Goal: Information Seeking & Learning: Find specific fact

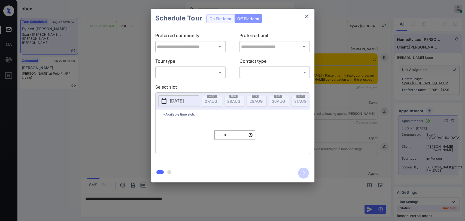
scroll to position [2157, 0]
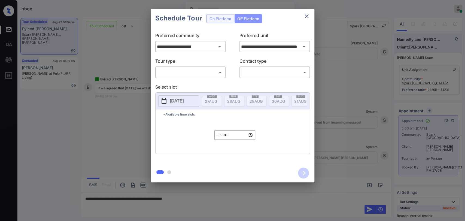
click at [135, 38] on div "**********" at bounding box center [232, 95] width 465 height 191
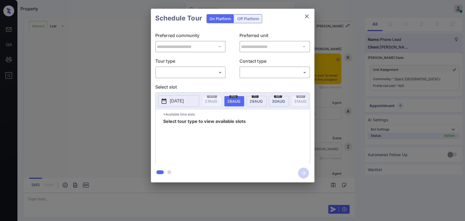
scroll to position [377, 0]
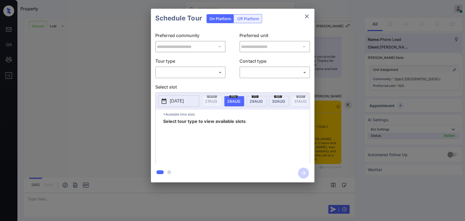
click at [190, 71] on body "Property Danielle Dela Cruz Online Set yourself offline Set yourself on break P…" at bounding box center [232, 110] width 465 height 221
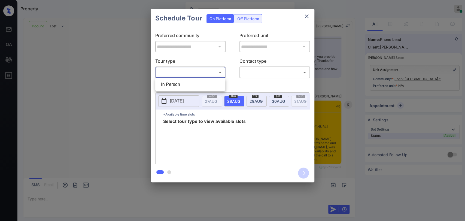
click at [166, 83] on li "In Person" at bounding box center [190, 85] width 67 height 10
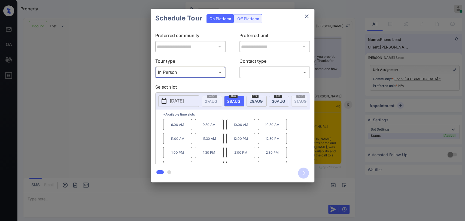
type input "********"
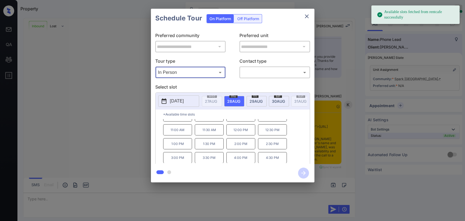
scroll to position [23, 0]
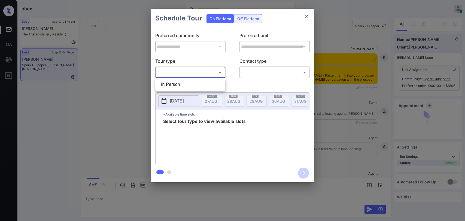
click at [183, 75] on body "Inbox Danielle Dela Cruz Online Set yourself offline Set yourself on break Prof…" at bounding box center [232, 110] width 465 height 221
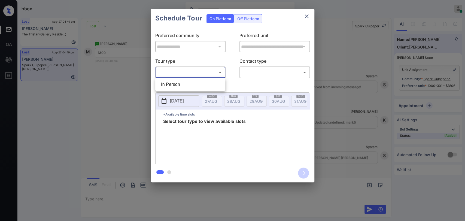
click at [305, 17] on div at bounding box center [232, 110] width 465 height 221
click at [309, 15] on icon "close" at bounding box center [306, 16] width 7 height 7
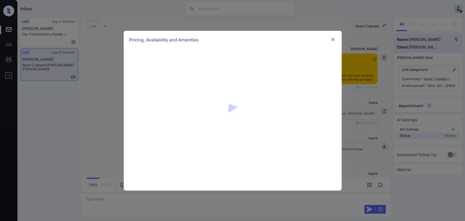
scroll to position [2154, 0]
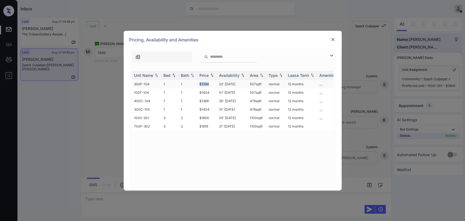
drag, startPoint x: 197, startPoint y: 83, endPoint x: 211, endPoint y: 84, distance: 13.9
click at [211, 84] on tr "300F-104 1 1 $1394 22' Aug 25 507 sqft normal 12 months" at bounding box center [274, 84] width 285 height 8
copy tr "$1394"
click at [332, 39] on img at bounding box center [332, 39] width 5 height 5
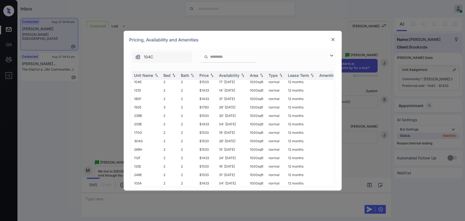
scroll to position [91, 0]
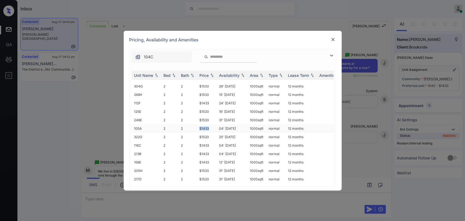
drag, startPoint x: 196, startPoint y: 123, endPoint x: 213, endPoint y: 124, distance: 16.9
click at [213, 124] on tr "105A 2 2 $1433 04' [DATE] sqft normal 12 months" at bounding box center [274, 128] width 285 height 8
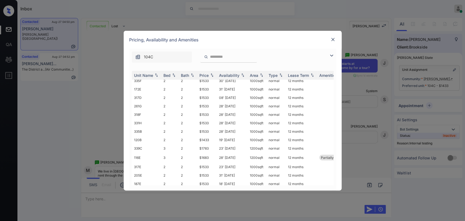
scroll to position [904, 0]
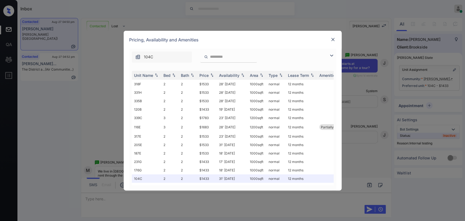
click at [334, 39] on img at bounding box center [332, 39] width 5 height 5
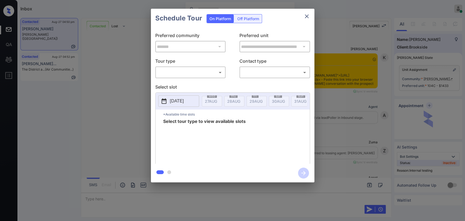
scroll to position [1347, 0]
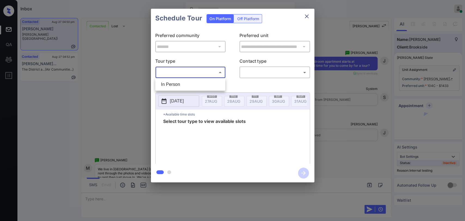
click at [202, 70] on body "Inbox Danielle Dela Cruz Online Set yourself offline Set yourself on break Prof…" at bounding box center [232, 110] width 465 height 221
click at [305, 16] on div at bounding box center [232, 110] width 465 height 221
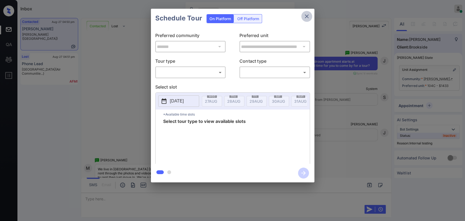
click at [306, 17] on icon "close" at bounding box center [306, 16] width 7 height 7
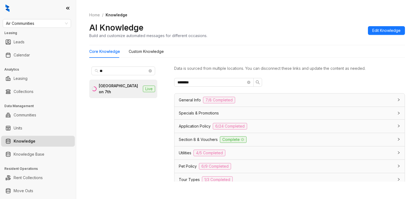
scroll to position [17, 0]
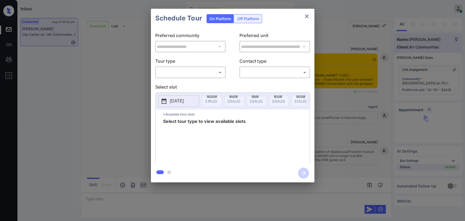
scroll to position [775, 0]
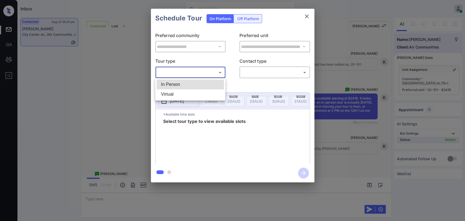
click at [181, 74] on body "Inbox Danielle Dela Cruz Online Set yourself offline Set yourself on break Prof…" at bounding box center [232, 110] width 465 height 221
click at [183, 84] on li "In Person" at bounding box center [190, 85] width 67 height 10
type input "********"
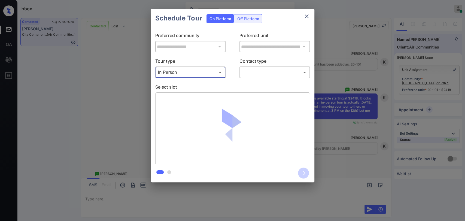
click at [255, 72] on body "Inbox Danielle Dela Cruz Online Set yourself offline Set yourself on break Prof…" at bounding box center [232, 110] width 465 height 221
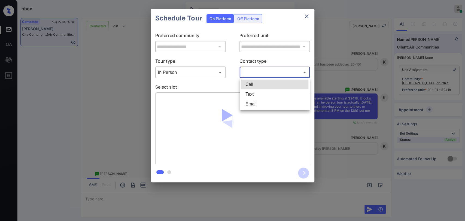
click at [255, 93] on li "Text" at bounding box center [274, 94] width 67 height 10
type input "****"
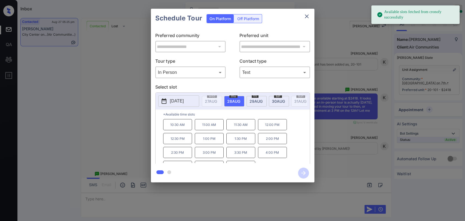
click at [183, 101] on p "2025-08-28" at bounding box center [177, 101] width 14 height 7
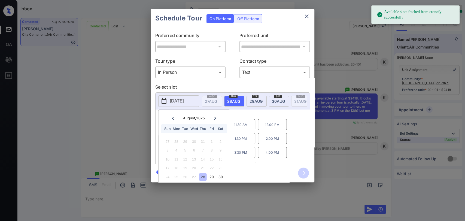
scroll to position [16, 0]
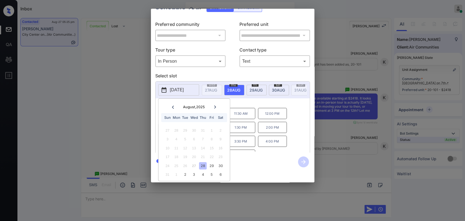
click at [217, 104] on div at bounding box center [214, 107] width 7 height 7
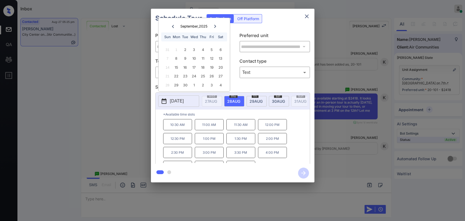
click at [185, 97] on button "2025-08-28" at bounding box center [178, 100] width 41 height 11
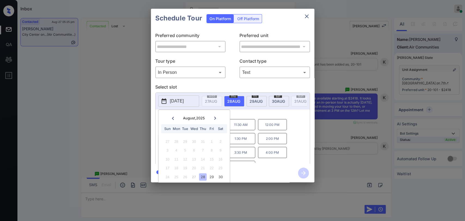
click at [216, 117] on icon at bounding box center [215, 118] width 3 height 3
click at [212, 150] on div "12" at bounding box center [211, 150] width 7 height 7
click at [279, 109] on div "2025-09-12 September 2025 September , 2025 Sun Mon Tue Wed Thu Fri Sat 31 1 2 3…" at bounding box center [233, 101] width 154 height 17
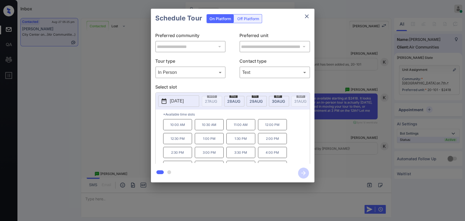
click at [214, 156] on p "3:00 PM" at bounding box center [209, 152] width 29 height 11
click at [301, 171] on icon "button" at bounding box center [303, 173] width 11 height 11
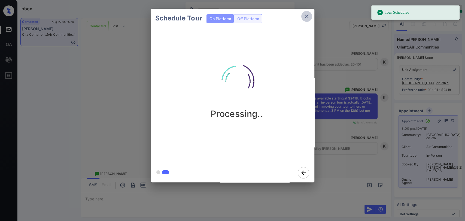
click at [307, 16] on icon "close" at bounding box center [306, 16] width 7 height 7
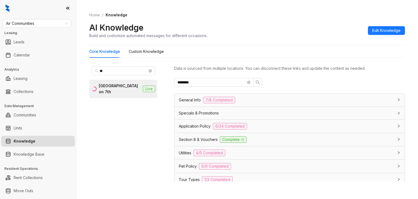
scroll to position [17, 0]
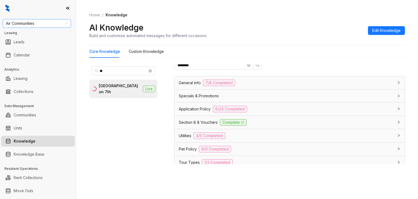
click at [34, 24] on span "Air Communities" at bounding box center [37, 23] width 62 height 8
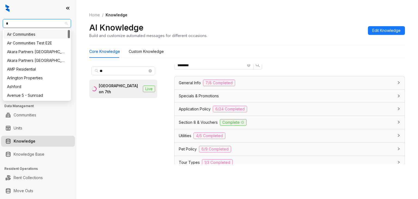
type input "**"
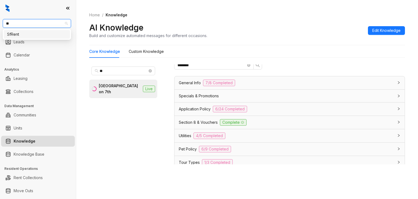
click at [29, 32] on div "SfRent" at bounding box center [37, 34] width 60 height 6
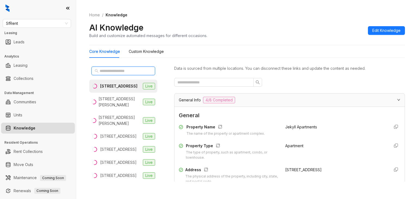
click at [113, 72] on input "text" at bounding box center [124, 71] width 48 height 6
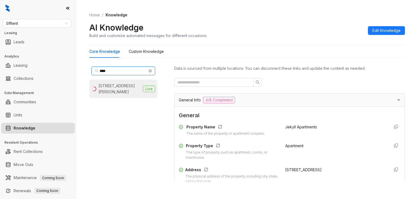
type input "****"
click at [112, 84] on div "[STREET_ADDRESS][PERSON_NAME]" at bounding box center [120, 89] width 42 height 12
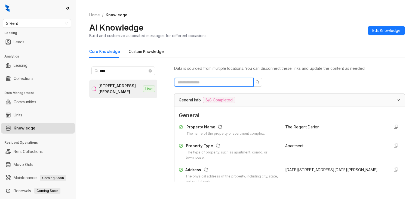
click at [207, 80] on input "text" at bounding box center [212, 82] width 69 height 6
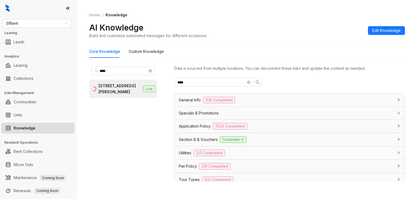
click at [189, 164] on span "Pet Policy" at bounding box center [188, 166] width 18 height 6
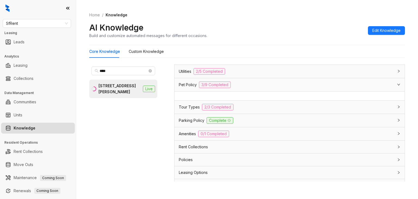
scroll to position [82, 0]
click at [188, 83] on span "Pet Policy" at bounding box center [188, 84] width 18 height 6
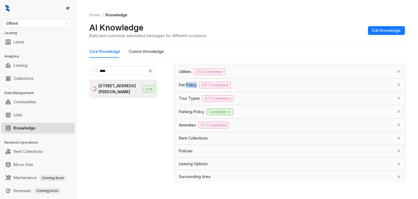
click at [188, 83] on span "Pet Policy" at bounding box center [188, 85] width 18 height 6
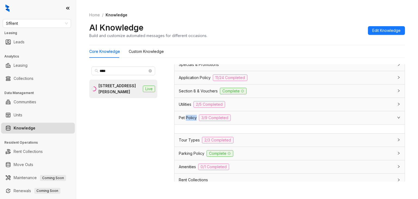
scroll to position [0, 0]
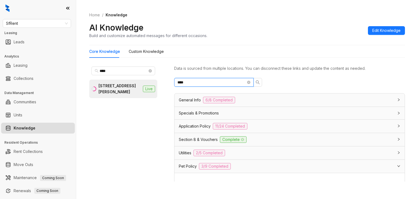
click at [194, 83] on input "****" at bounding box center [212, 82] width 69 height 6
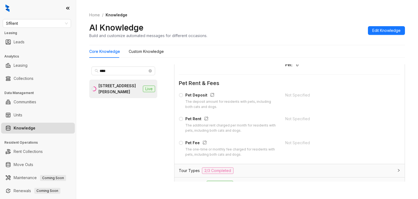
scroll to position [109, 0]
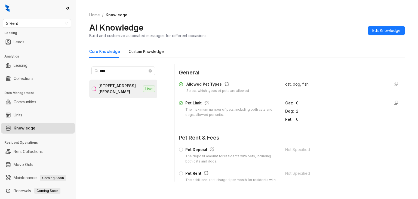
type input "***"
drag, startPoint x: 277, startPoint y: 109, endPoint x: 297, endPoint y: 109, distance: 20.4
click at [297, 109] on div "Pet Limit The maximum number of pets, including both cats and dogs, allowed per…" at bounding box center [290, 111] width 222 height 22
copy div "Dog : 2"
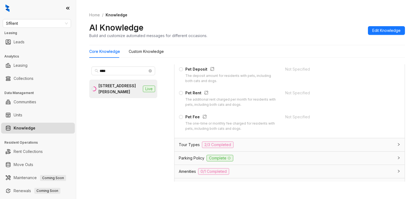
scroll to position [218, 0]
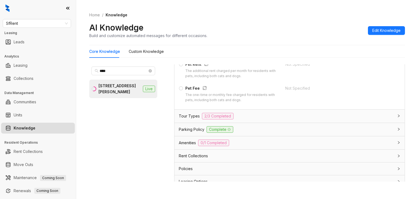
click at [216, 96] on div "The one-time or monthly fee charged for residents with pets, including both cat…" at bounding box center [231, 97] width 93 height 10
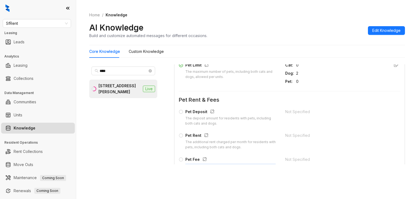
scroll to position [72, 0]
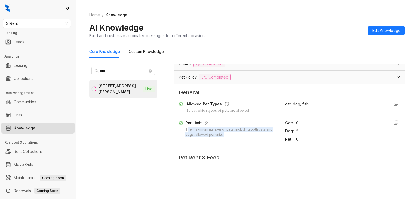
drag, startPoint x: 201, startPoint y: 131, endPoint x: 228, endPoint y: 133, distance: 27.1
click at [228, 133] on div "The maximum number of pets, including both cats and dogs, allowed per units." at bounding box center [231, 132] width 93 height 10
click at [232, 137] on div "Pet Limit The maximum number of pets, including both cats and dogs, allowed per…" at bounding box center [229, 131] width 100 height 22
